Goal: Task Accomplishment & Management: Use online tool/utility

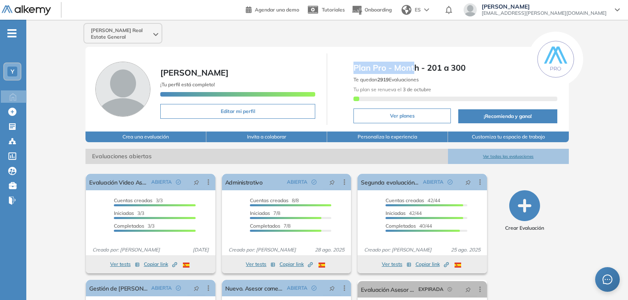
drag, startPoint x: 353, startPoint y: 69, endPoint x: 417, endPoint y: 66, distance: 64.6
click at [417, 66] on div "Plan Pro - Month - 201 a 300 Te quedan 2919 Evaluaciones Tu plan se renueva el …" at bounding box center [455, 88] width 207 height 71
click at [469, 69] on span "Plan Pro - Month - 201 a 300" at bounding box center [454, 68] width 203 height 12
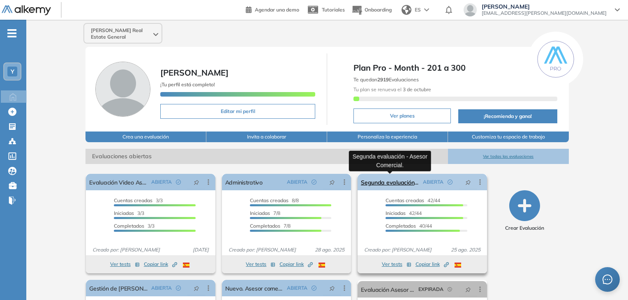
click at [390, 183] on link "Segunda evaluación - Asesor Comercial." at bounding box center [390, 182] width 58 height 16
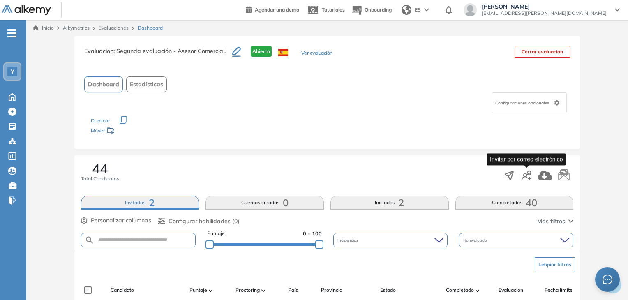
click at [530, 176] on icon "button" at bounding box center [526, 175] width 10 height 10
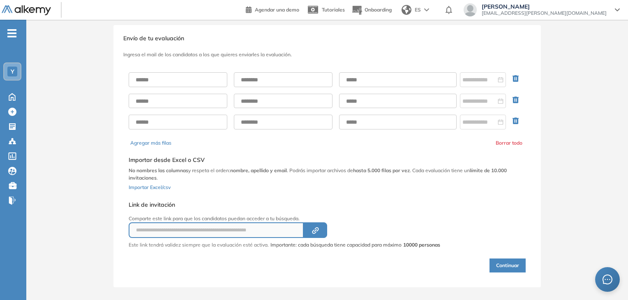
scroll to position [17, 0]
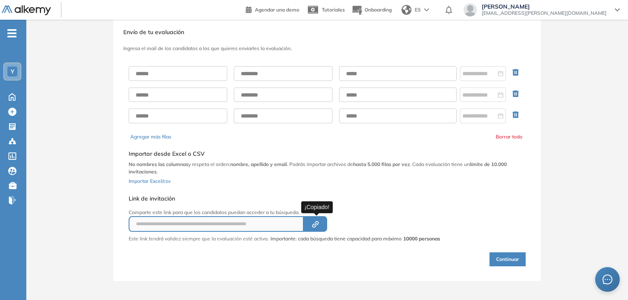
click at [316, 224] on icon "Created by potrace 1.16, written by [PERSON_NAME] [DATE]-[DATE]" at bounding box center [315, 224] width 9 height 7
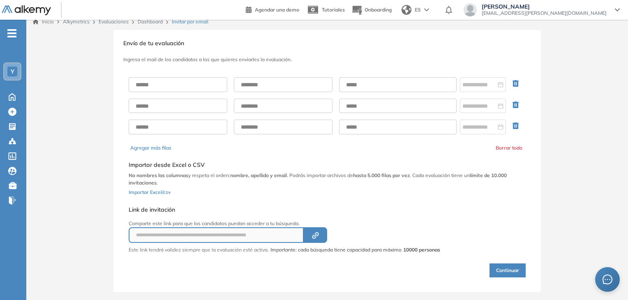
scroll to position [0, 0]
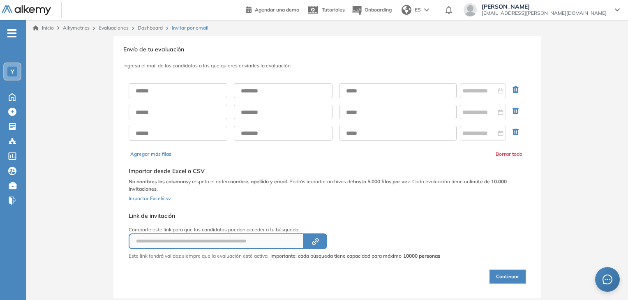
click at [111, 28] on link "Evaluaciones" at bounding box center [114, 28] width 30 height 6
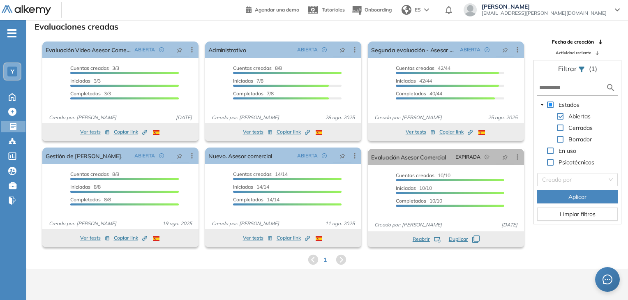
scroll to position [20, 0]
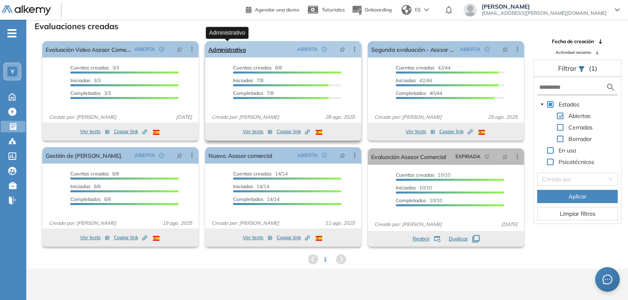
click at [235, 51] on link "Administrativo" at bounding box center [226, 49] width 37 height 16
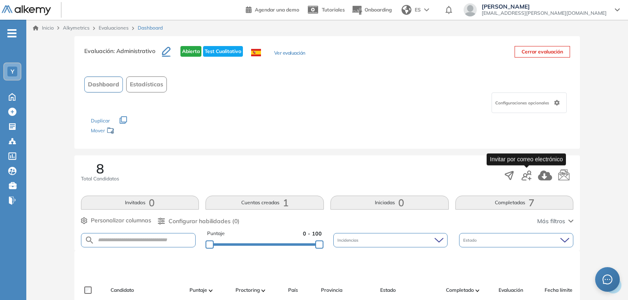
click at [525, 175] on icon "button" at bounding box center [526, 175] width 10 height 10
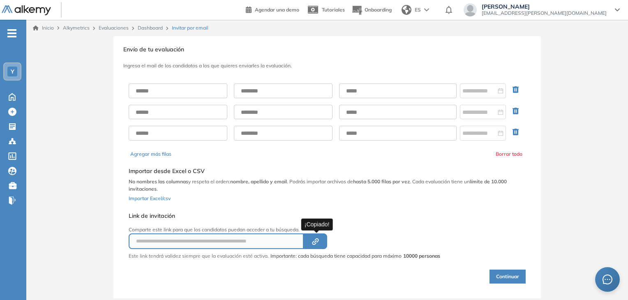
click at [322, 240] on button "Created by potrace 1.16, written by [PERSON_NAME] [DATE]-[DATE]" at bounding box center [315, 241] width 23 height 16
